Goal: Task Accomplishment & Management: Manage account settings

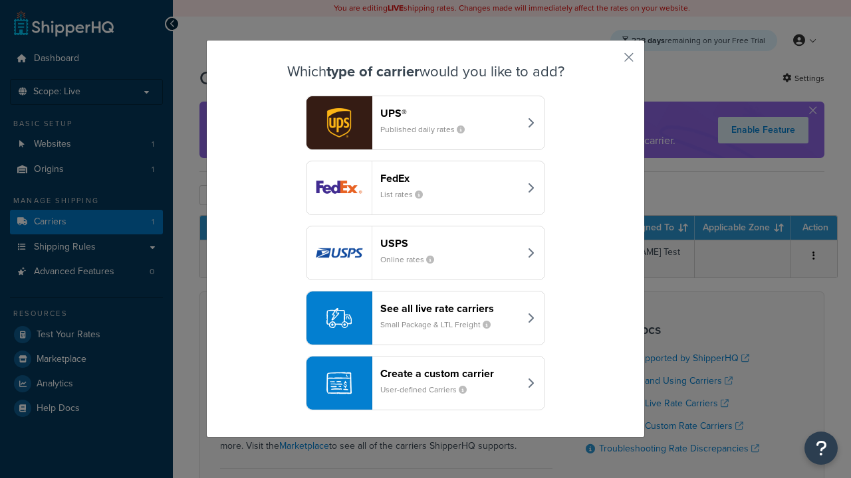
click at [449, 178] on header "FedEx" at bounding box center [449, 178] width 139 height 13
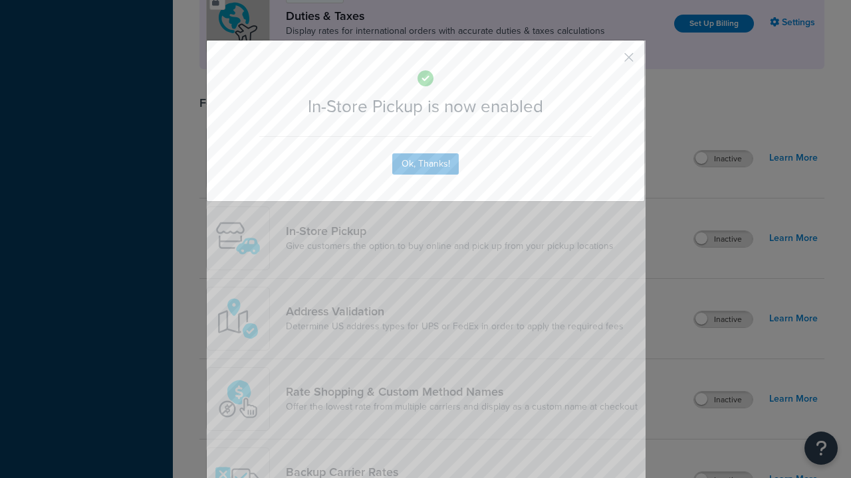
click at [609, 62] on button "button" at bounding box center [608, 61] width 3 height 3
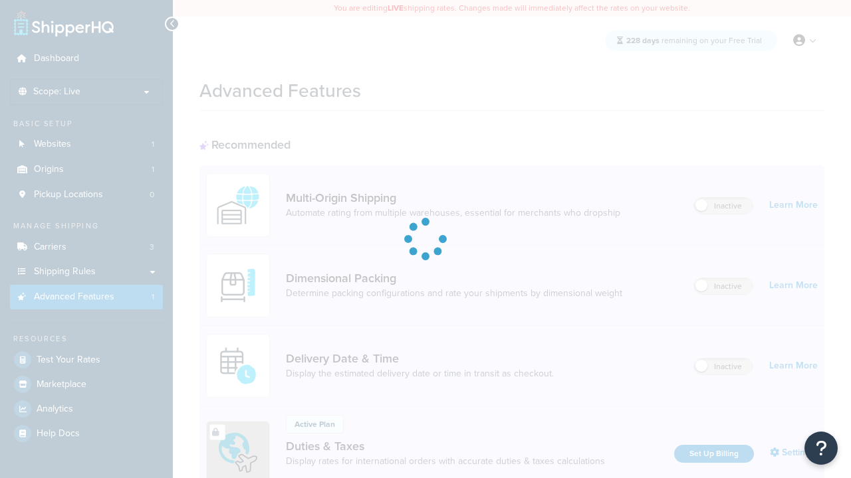
scroll to position [431, 0]
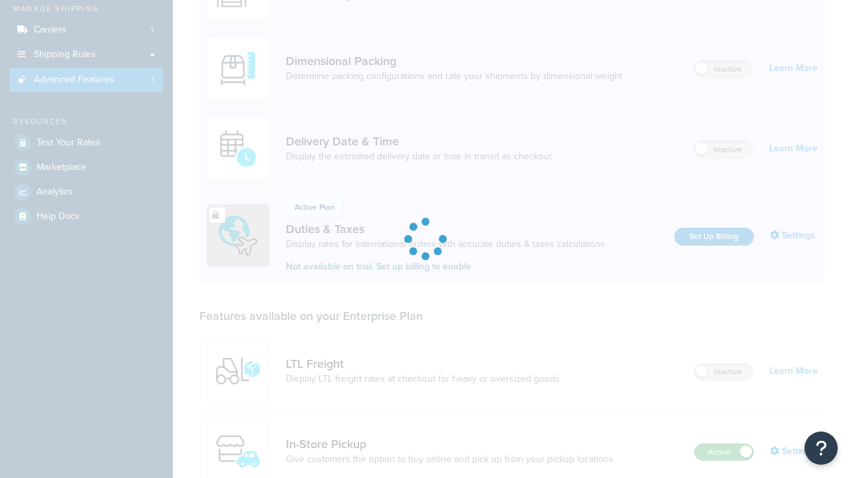
click at [724, 445] on label "Active" at bounding box center [723, 453] width 58 height 16
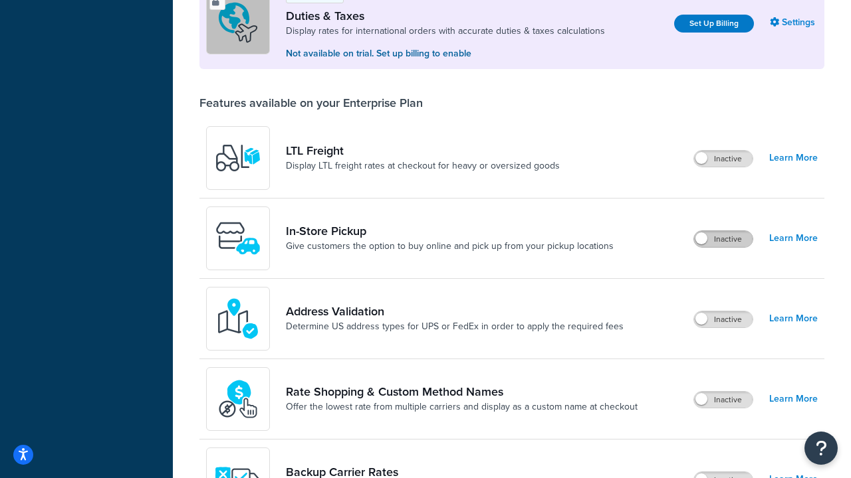
scroll to position [405, 0]
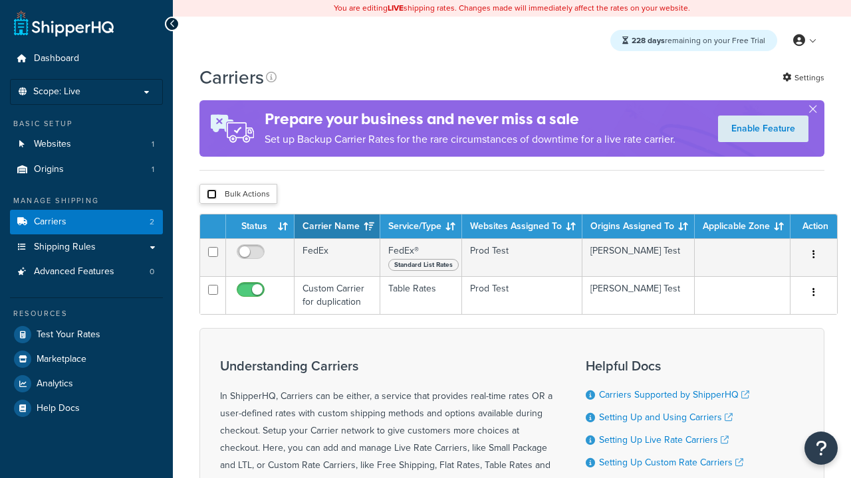
click at [211, 196] on input "checkbox" at bounding box center [212, 194] width 10 height 10
checkbox input "true"
click at [0, 0] on button "Delete" at bounding box center [0, 0] width 0 height 0
